Goal: Obtain resource: Obtain resource

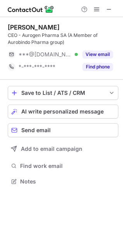
scroll to position [176, 123]
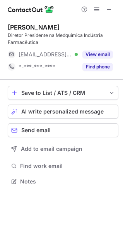
scroll to position [176, 123]
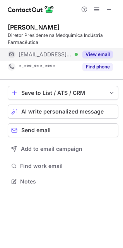
click at [99, 54] on button "View email" at bounding box center [98, 54] width 31 height 8
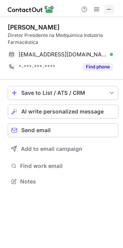
click at [109, 10] on span at bounding box center [109, 9] width 6 height 6
click at [107, 10] on span at bounding box center [109, 9] width 6 height 6
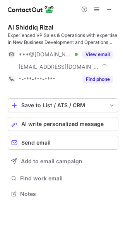
scroll to position [188, 123]
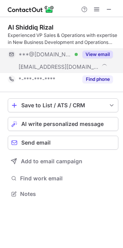
click at [106, 57] on button "View email" at bounding box center [98, 54] width 31 height 8
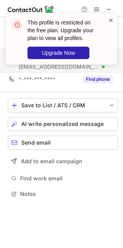
click at [113, 20] on span at bounding box center [111, 20] width 6 height 8
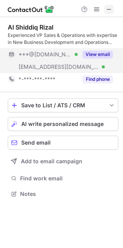
click at [108, 10] on span at bounding box center [109, 9] width 6 height 6
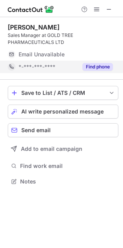
scroll to position [176, 123]
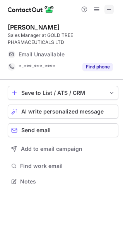
click at [107, 9] on span at bounding box center [109, 9] width 6 height 6
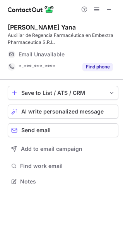
scroll to position [176, 123]
click at [113, 10] on button at bounding box center [109, 9] width 9 height 9
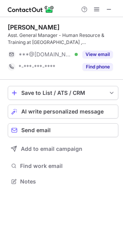
scroll to position [176, 123]
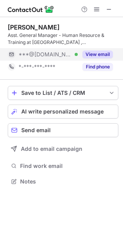
click at [100, 56] on button "View email" at bounding box center [98, 54] width 31 height 8
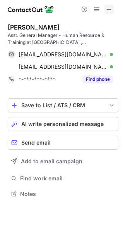
drag, startPoint x: 108, startPoint y: 8, endPoint x: 26, endPoint y: 8, distance: 81.5
click at [108, 8] on span at bounding box center [109, 9] width 6 height 6
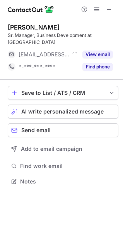
scroll to position [176, 123]
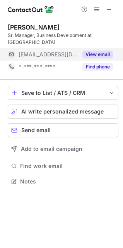
click at [102, 55] on button "View email" at bounding box center [98, 54] width 31 height 8
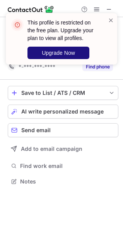
click at [82, 53] on button "Upgrade Now" at bounding box center [59, 53] width 62 height 12
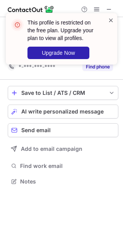
click at [111, 19] on span at bounding box center [111, 20] width 6 height 8
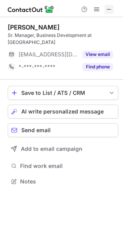
click at [108, 8] on span at bounding box center [109, 9] width 6 height 6
